Goal: Use online tool/utility: Utilize a website feature to perform a specific function

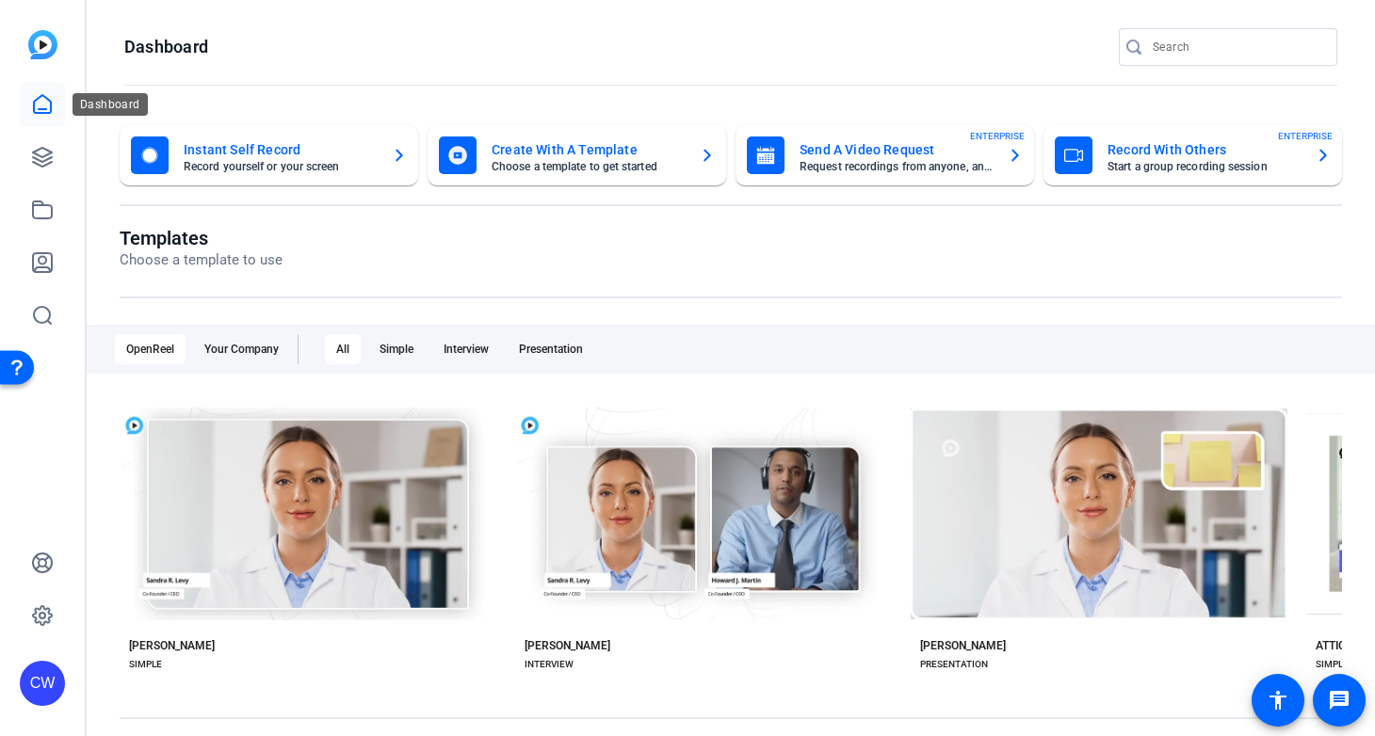
click at [40, 103] on icon at bounding box center [42, 104] width 23 height 23
click at [47, 158] on icon at bounding box center [42, 157] width 19 height 19
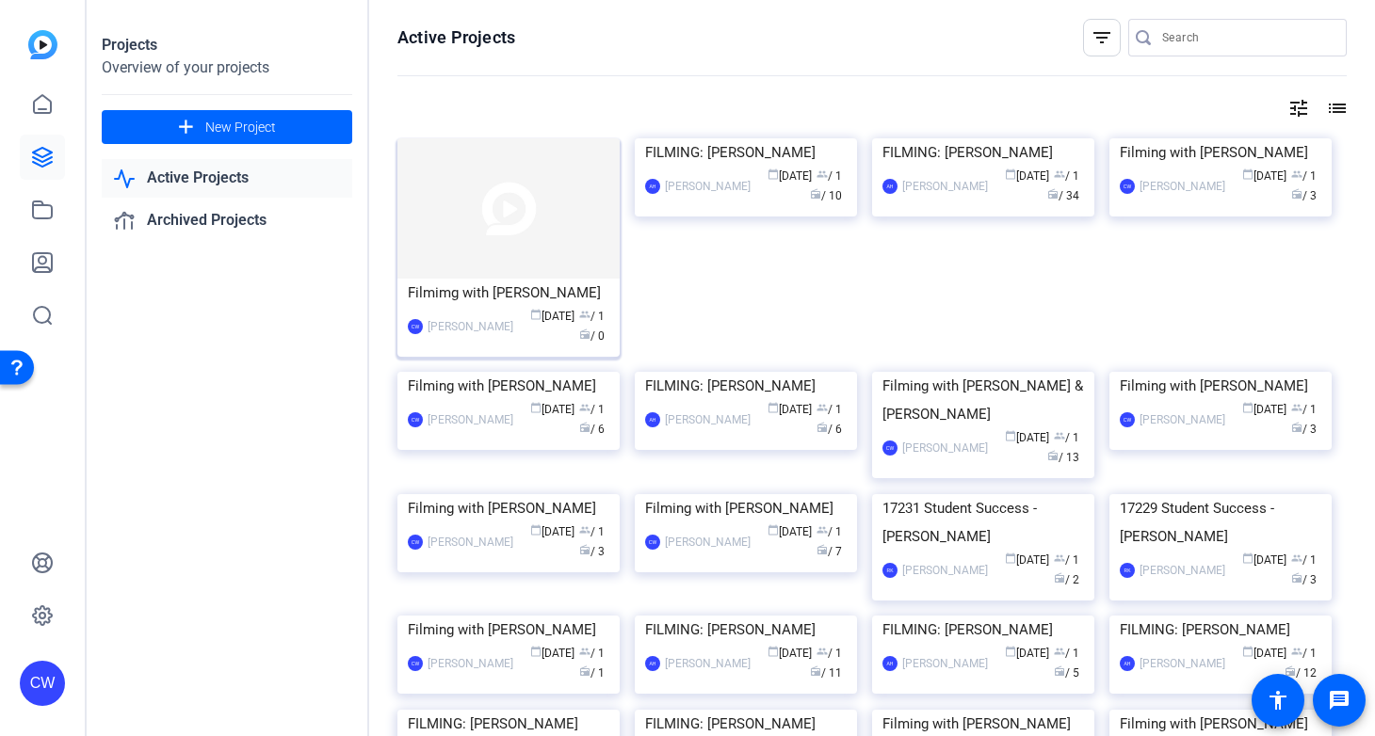
click at [459, 218] on img at bounding box center [508, 208] width 222 height 140
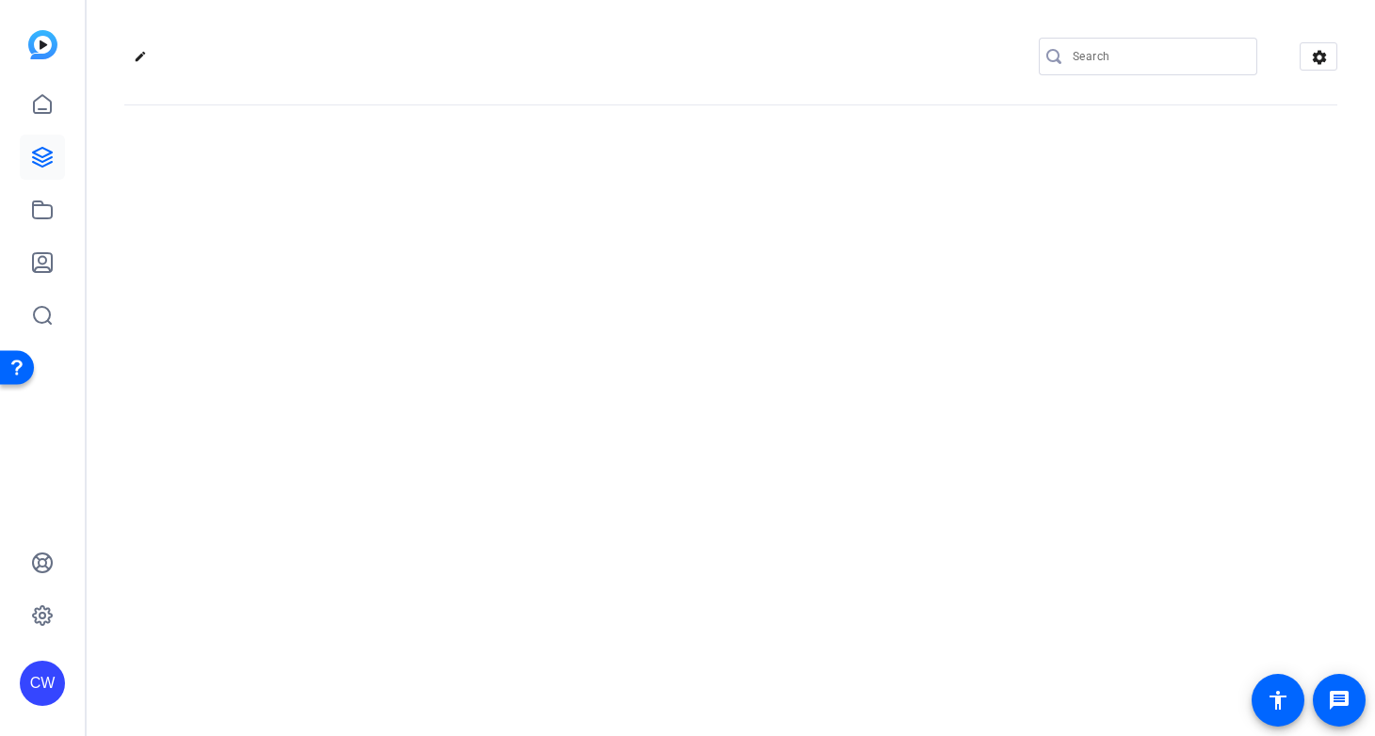
click at [459, 218] on div "edit settings" at bounding box center [731, 368] width 1288 height 736
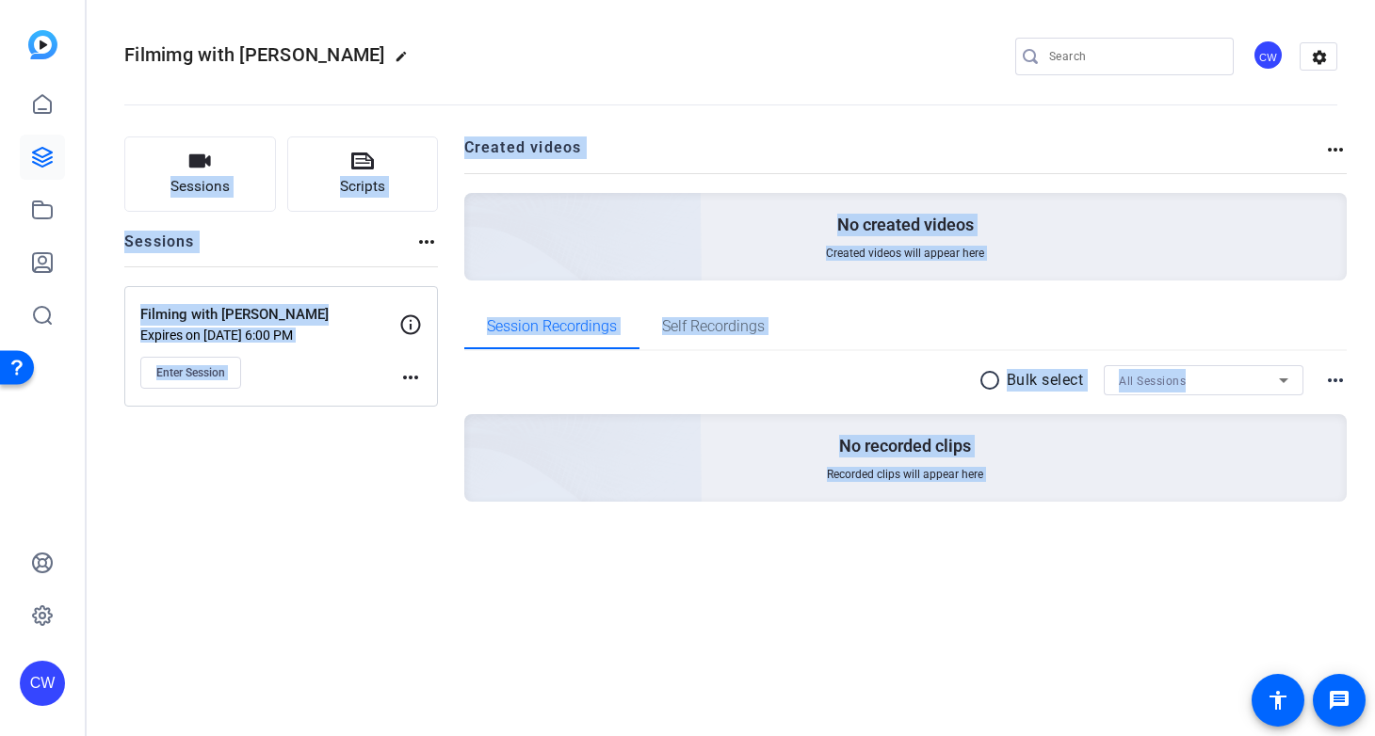
click at [354, 513] on div "Sessions Scripts Sessions more_horiz Filming with [PERSON_NAME] Expires on [DAT…" at bounding box center [281, 350] width 314 height 426
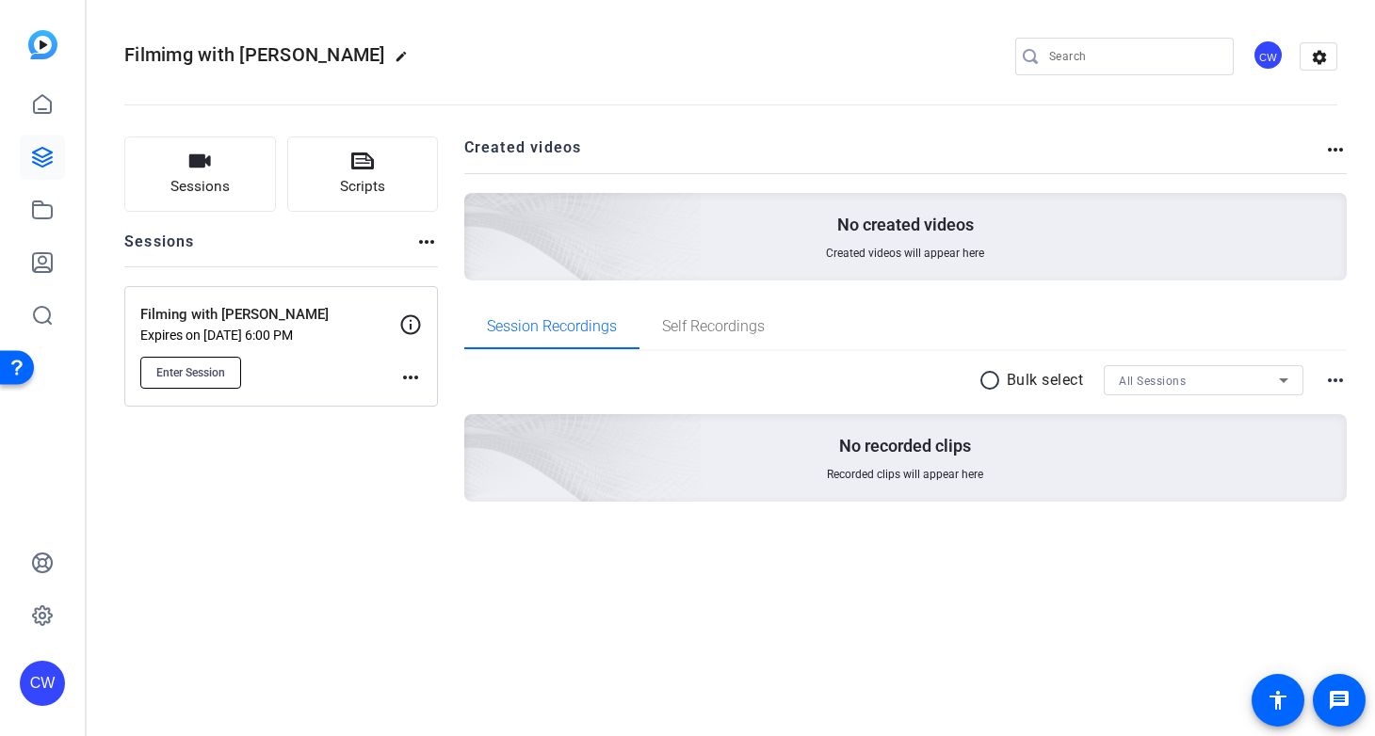
click at [195, 372] on span "Enter Session" at bounding box center [190, 372] width 69 height 15
click at [42, 155] on icon at bounding box center [42, 157] width 19 height 19
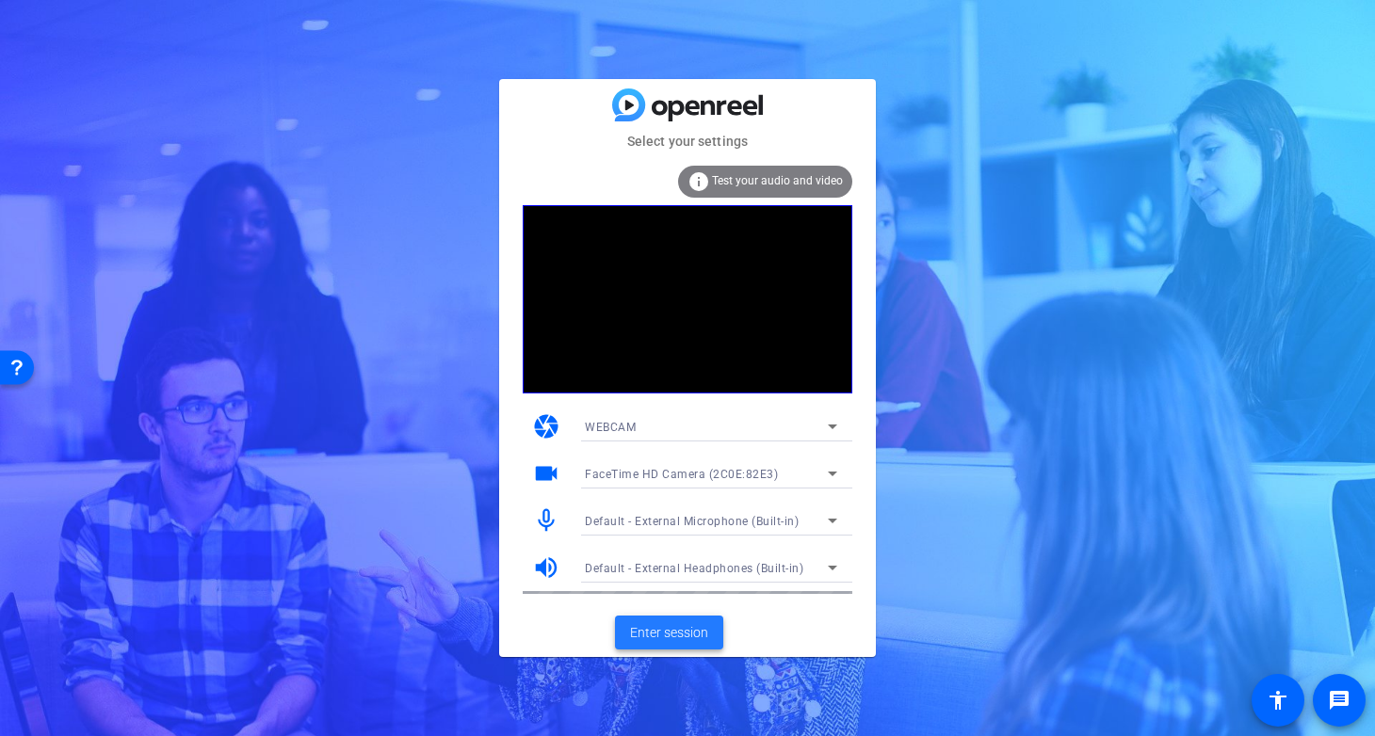
click at [643, 633] on span "Enter session" at bounding box center [669, 633] width 78 height 20
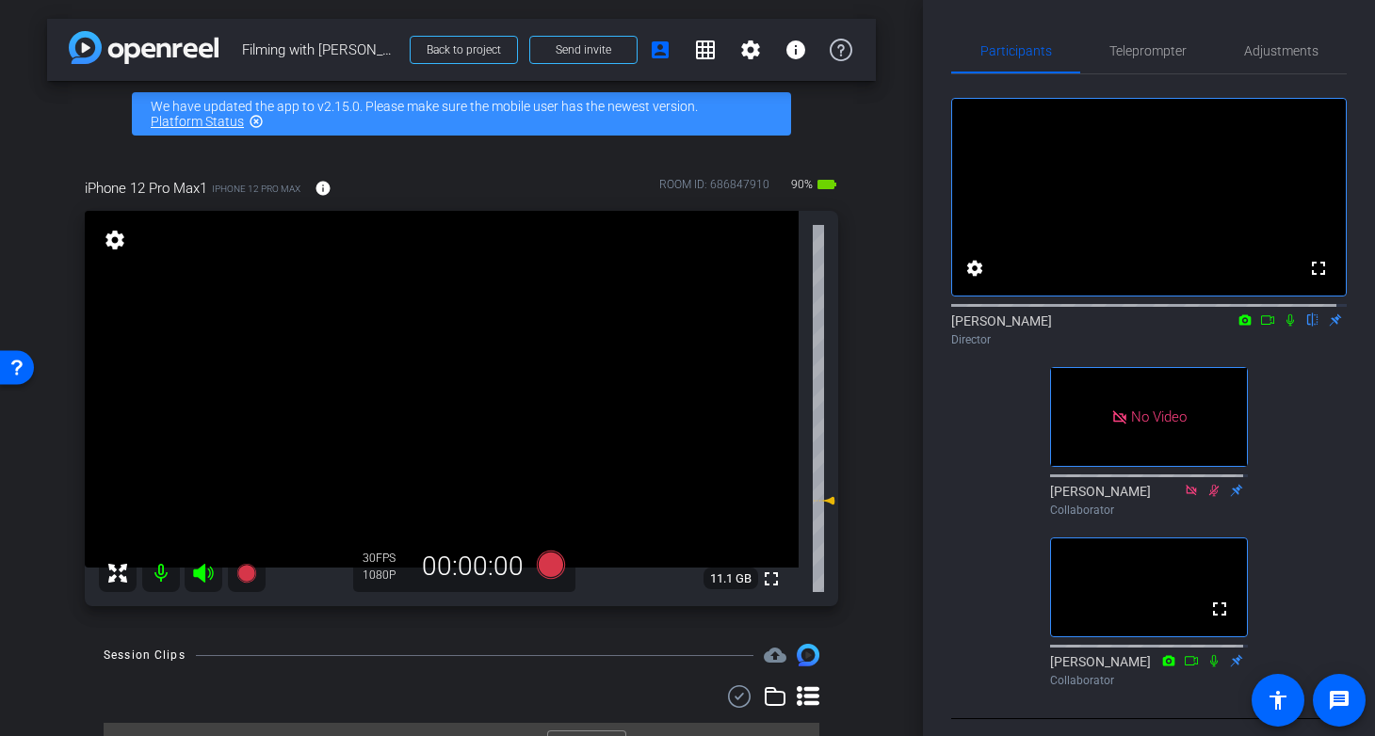
click at [1282, 327] on icon at bounding box center [1289, 320] width 15 height 13
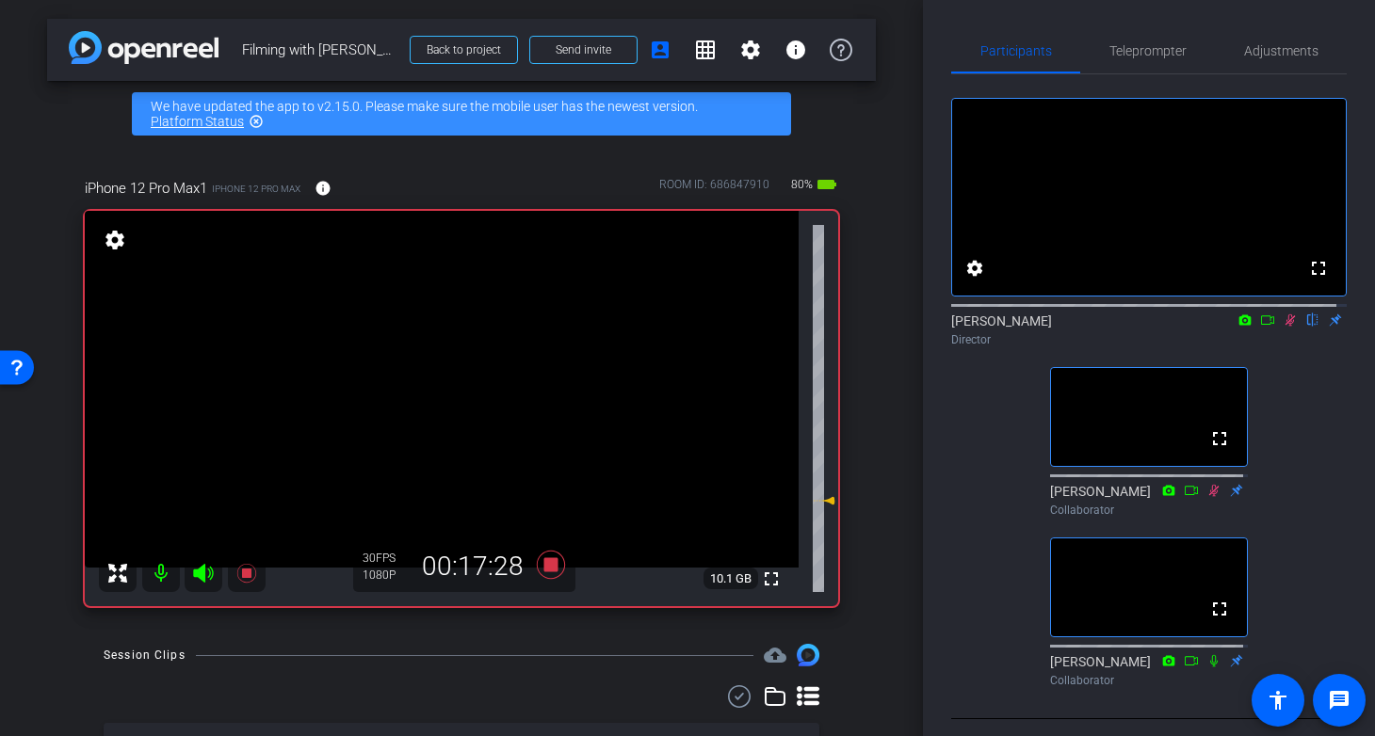
click at [1285, 327] on icon at bounding box center [1290, 320] width 10 height 12
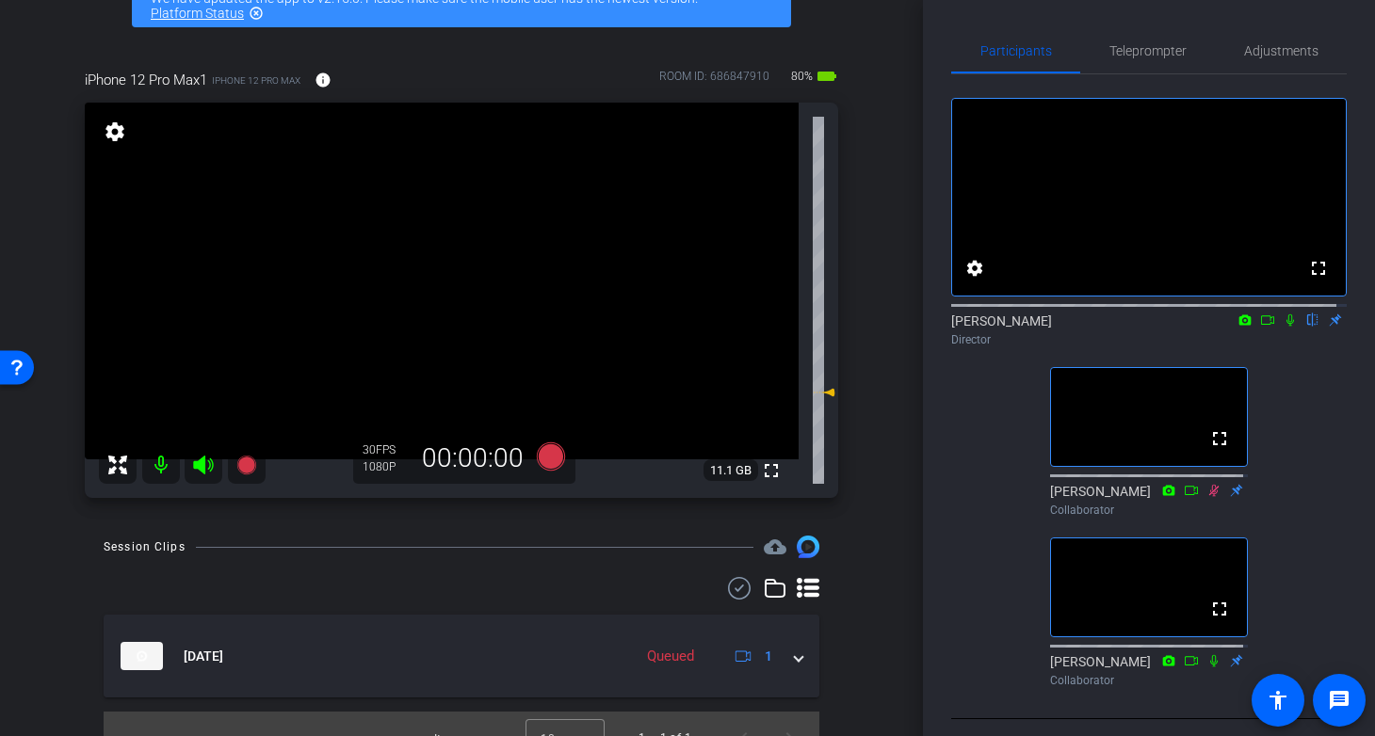
scroll to position [137, 0]
